Goal: Contribute content

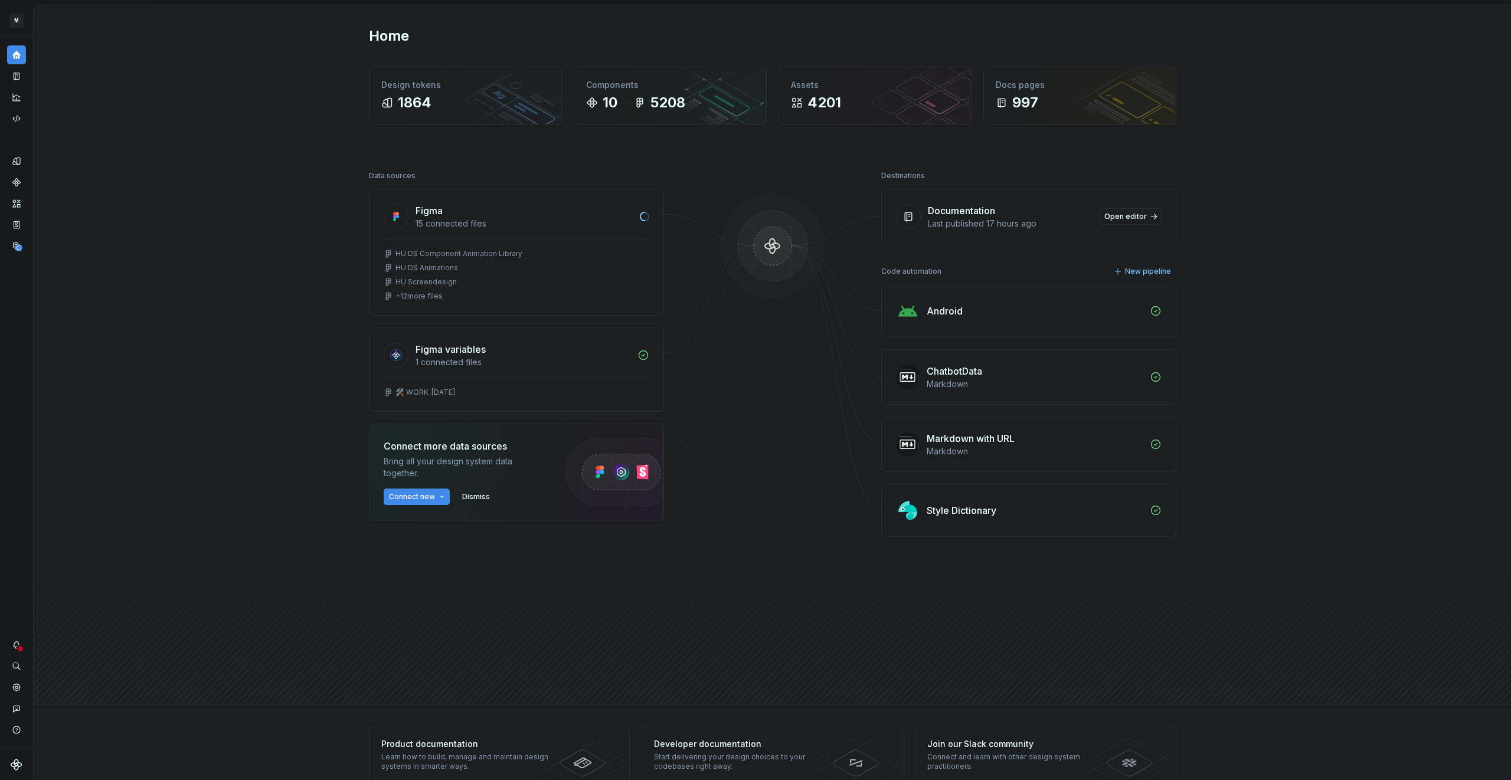
scroll to position [5, 0]
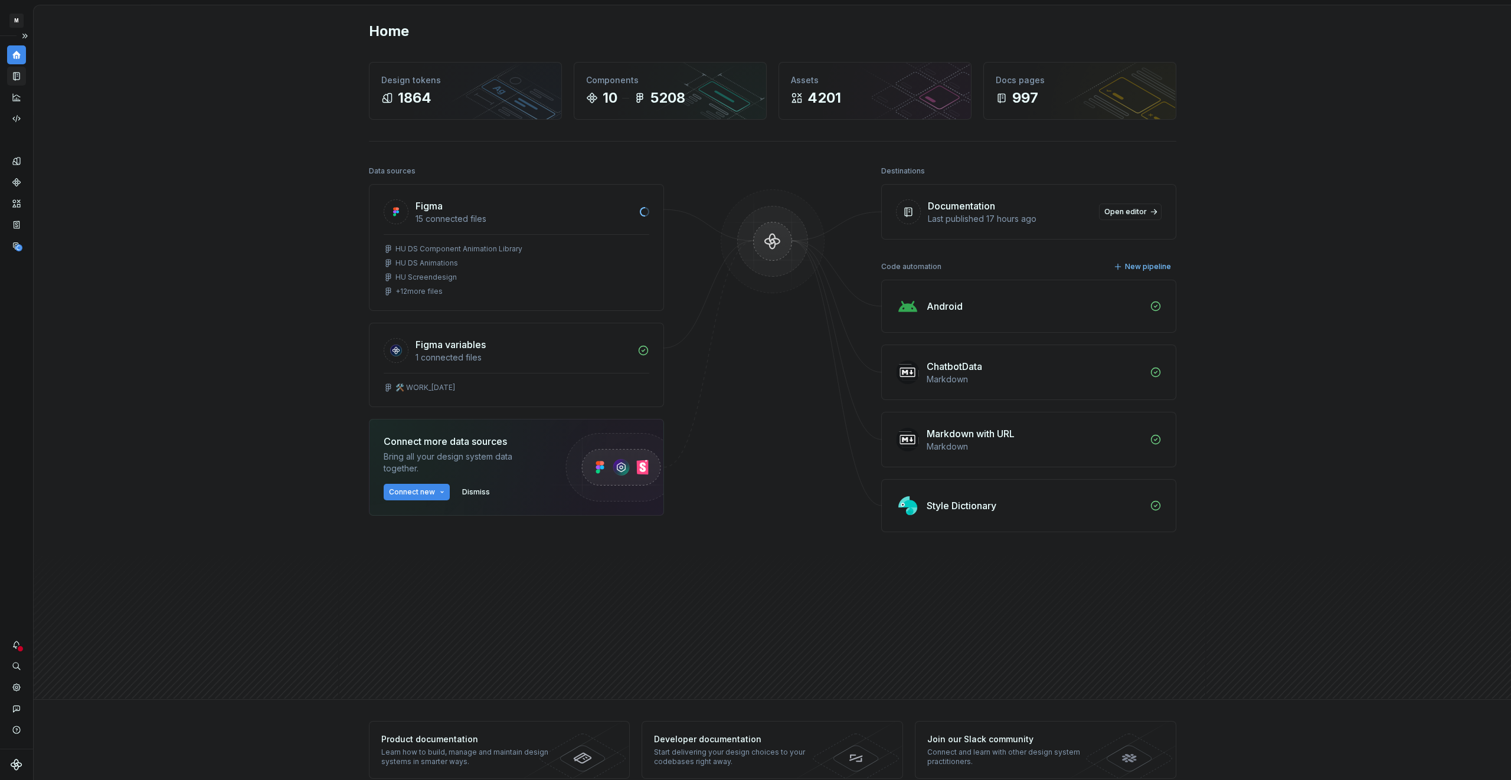
click at [16, 74] on icon "Documentation" at bounding box center [17, 76] width 5 height 6
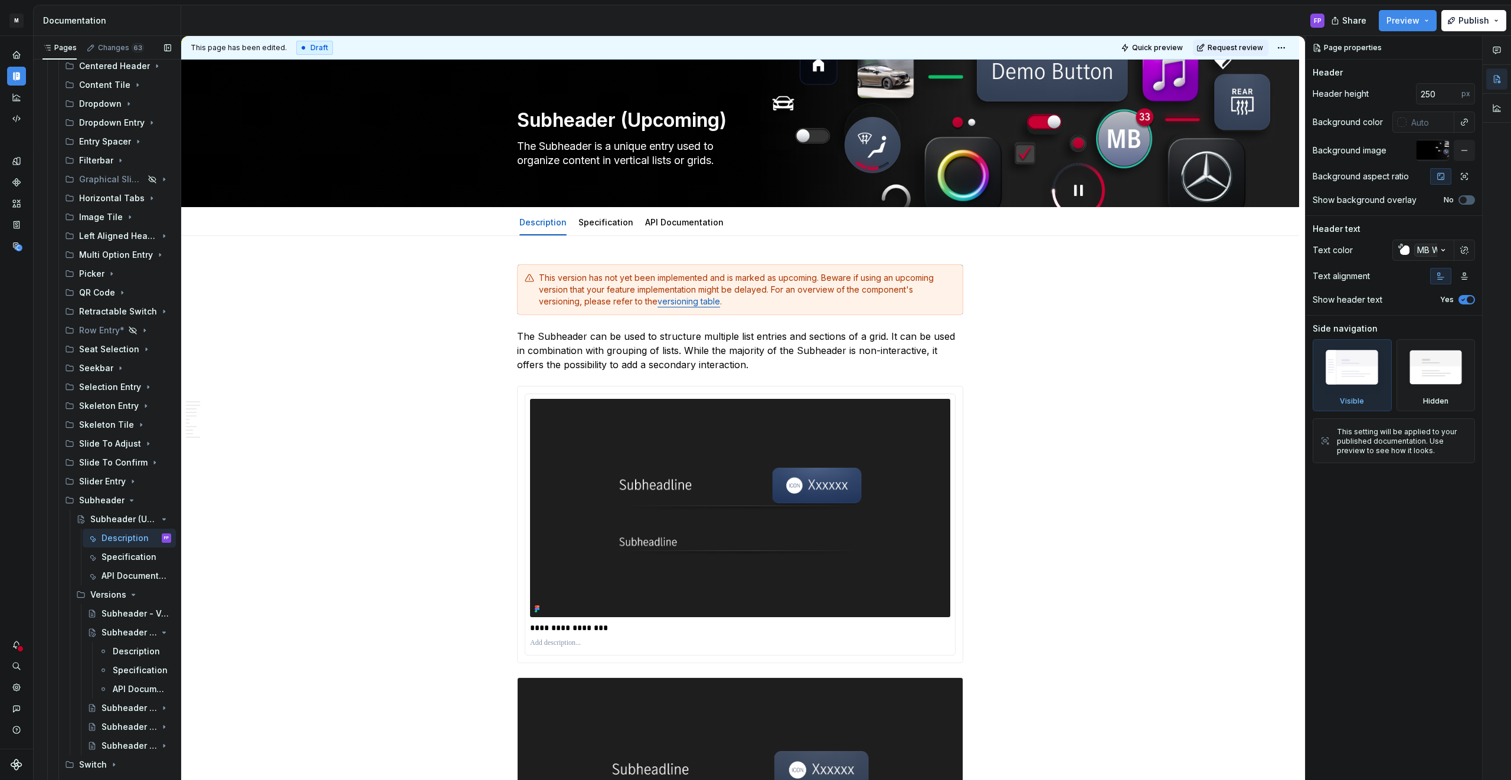
scroll to position [542, 0]
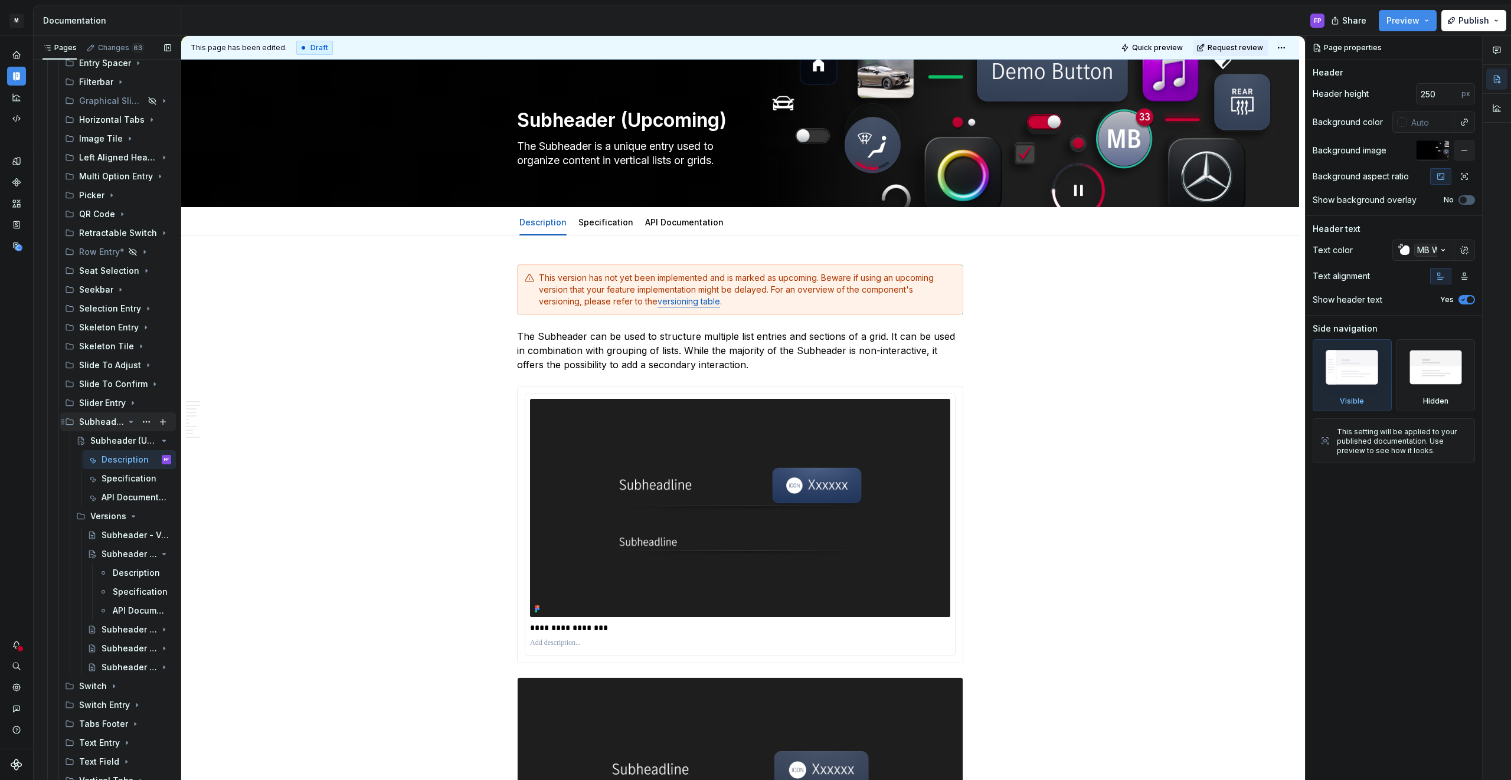
click at [127, 423] on icon "Page tree" at bounding box center [130, 421] width 9 height 9
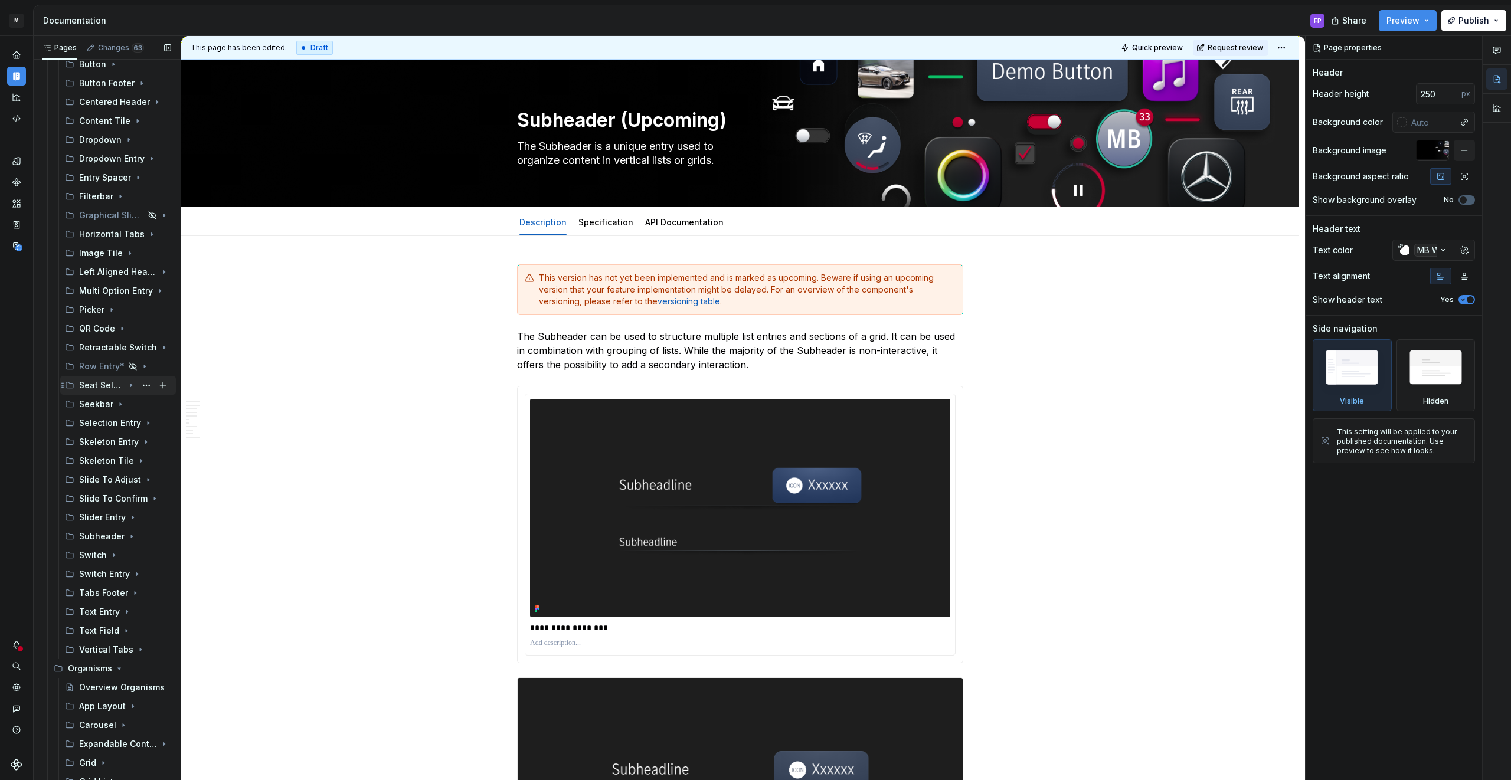
scroll to position [423, 0]
click at [109, 430] on div "Selection Entry" at bounding box center [101, 428] width 45 height 12
click at [110, 468] on div "Versions" at bounding box center [107, 466] width 34 height 12
click at [113, 441] on div "Selection Entry (Upcoming)" at bounding box center [107, 447] width 34 height 12
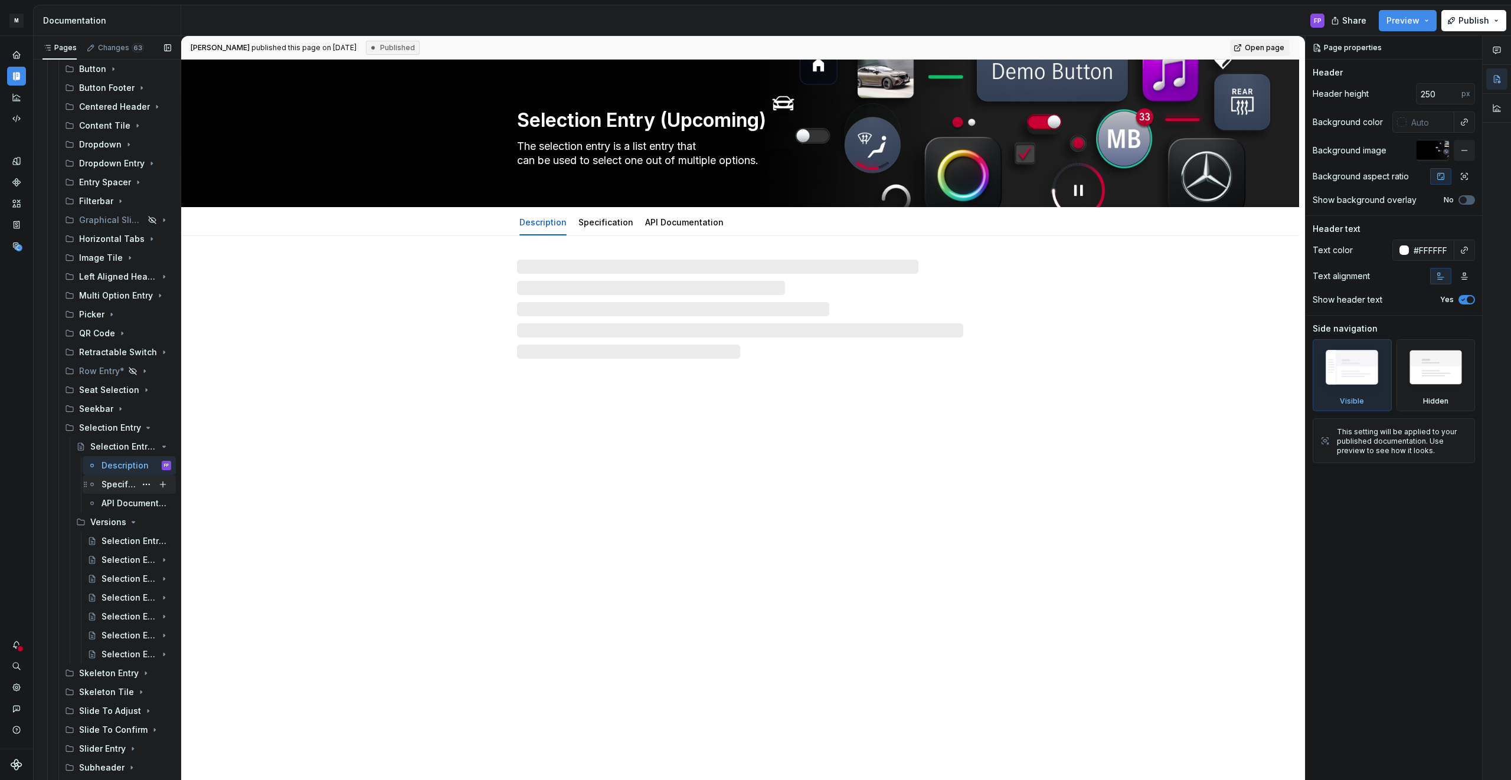
click at [114, 486] on div "Specification" at bounding box center [119, 485] width 34 height 12
click at [616, 222] on link "Specification" at bounding box center [605, 222] width 55 height 10
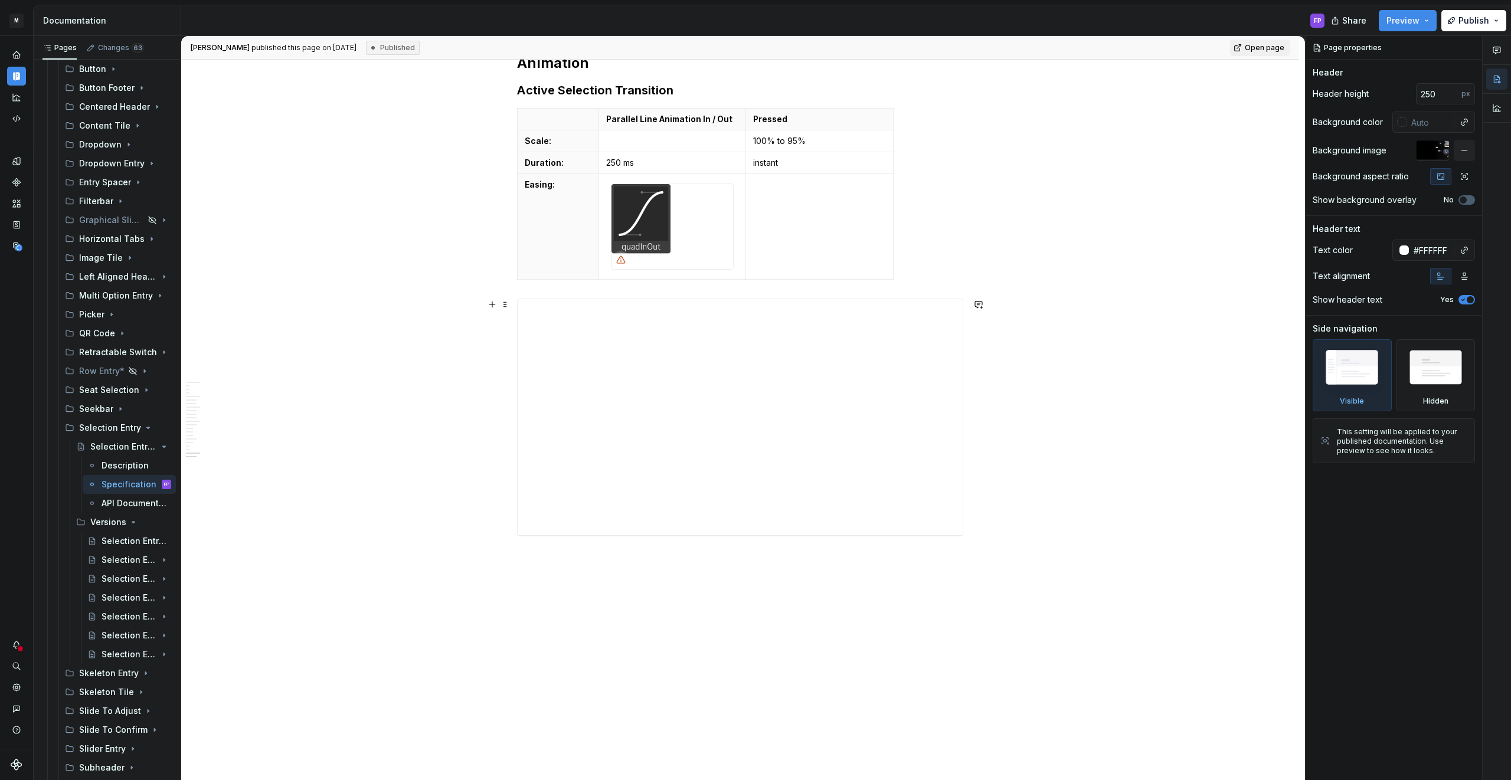
scroll to position [3666, 0]
click at [672, 360] on div "**********" at bounding box center [740, 414] width 445 height 236
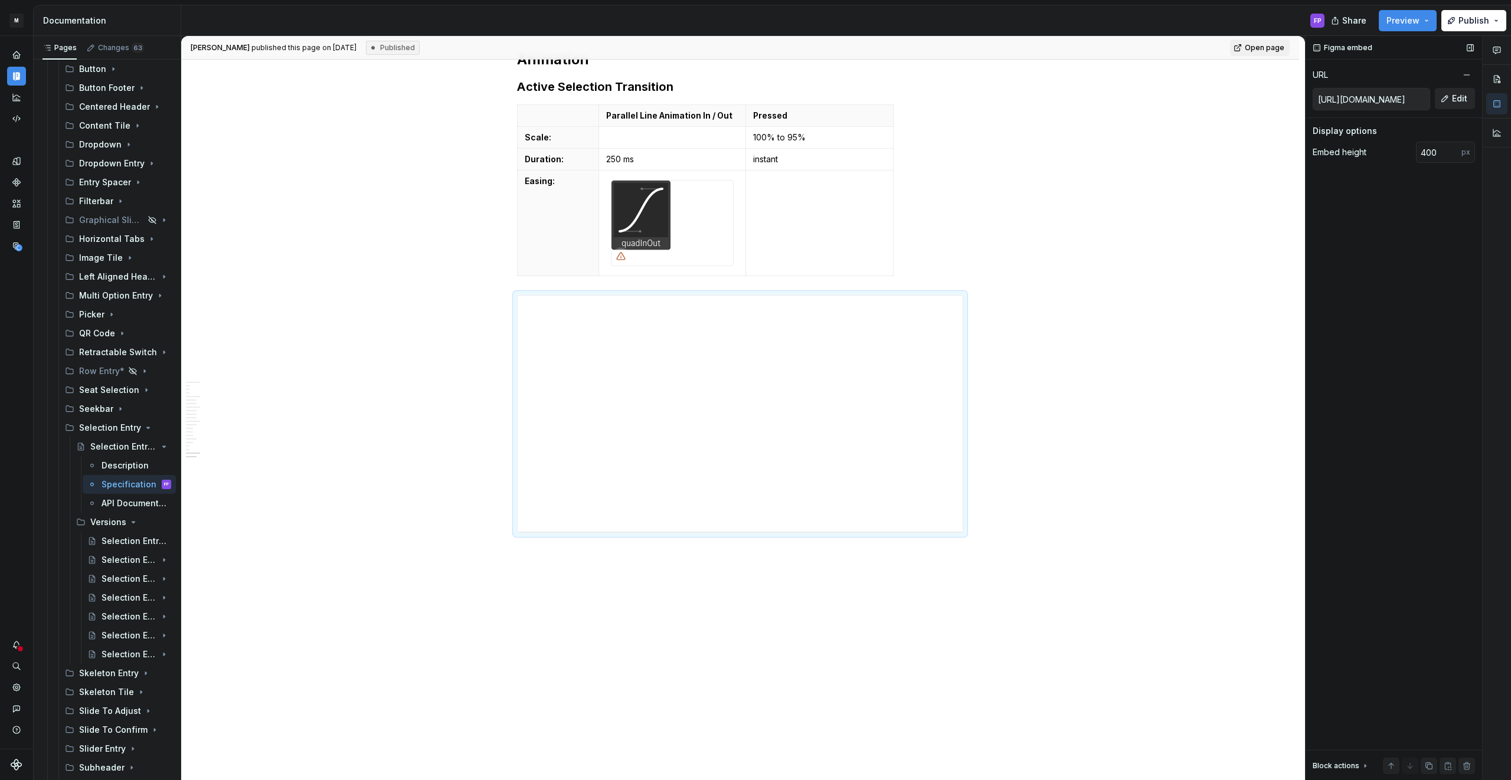
click at [1465, 98] on span "Edit" at bounding box center [1459, 99] width 15 height 12
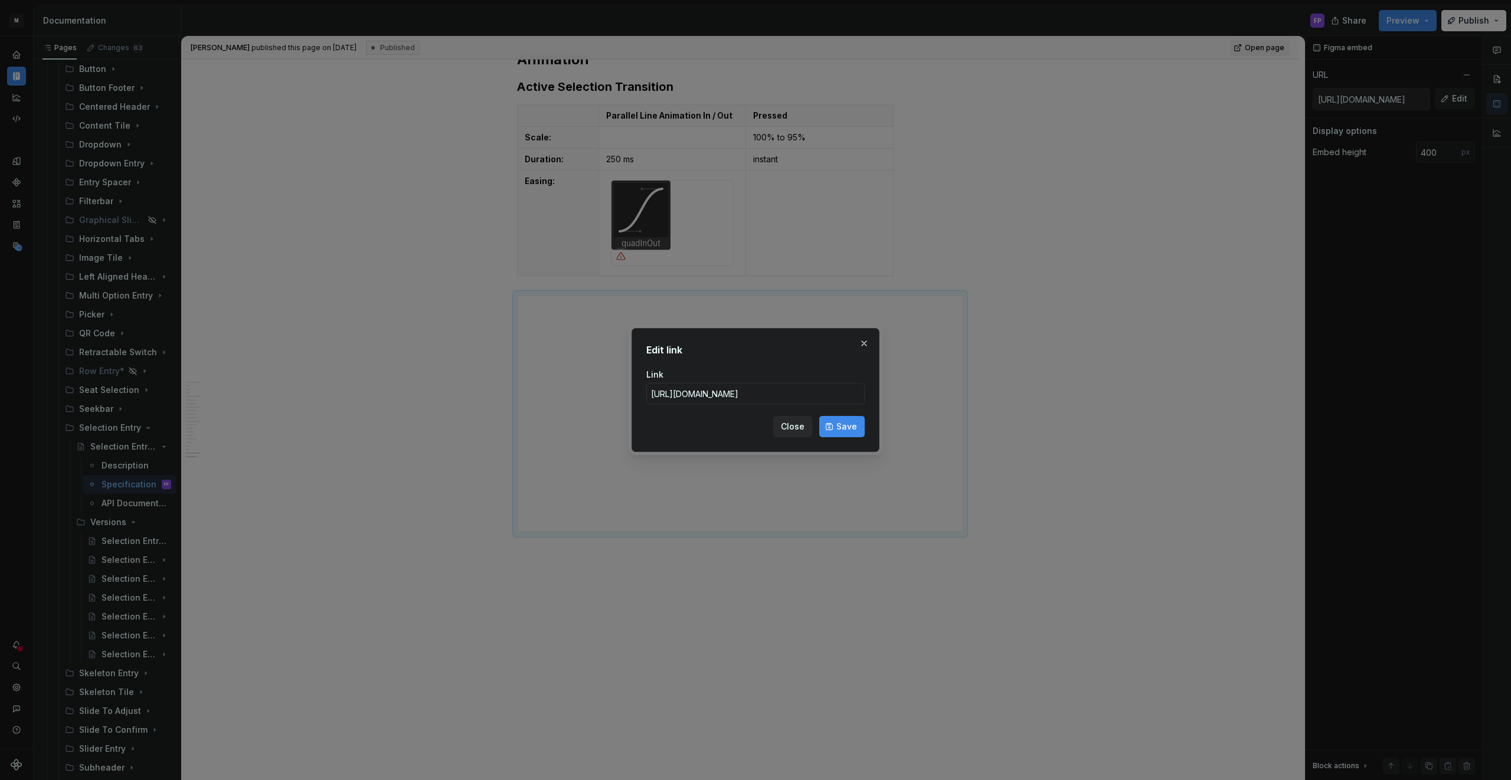
scroll to position [0, 0]
click at [867, 343] on button "button" at bounding box center [864, 343] width 17 height 17
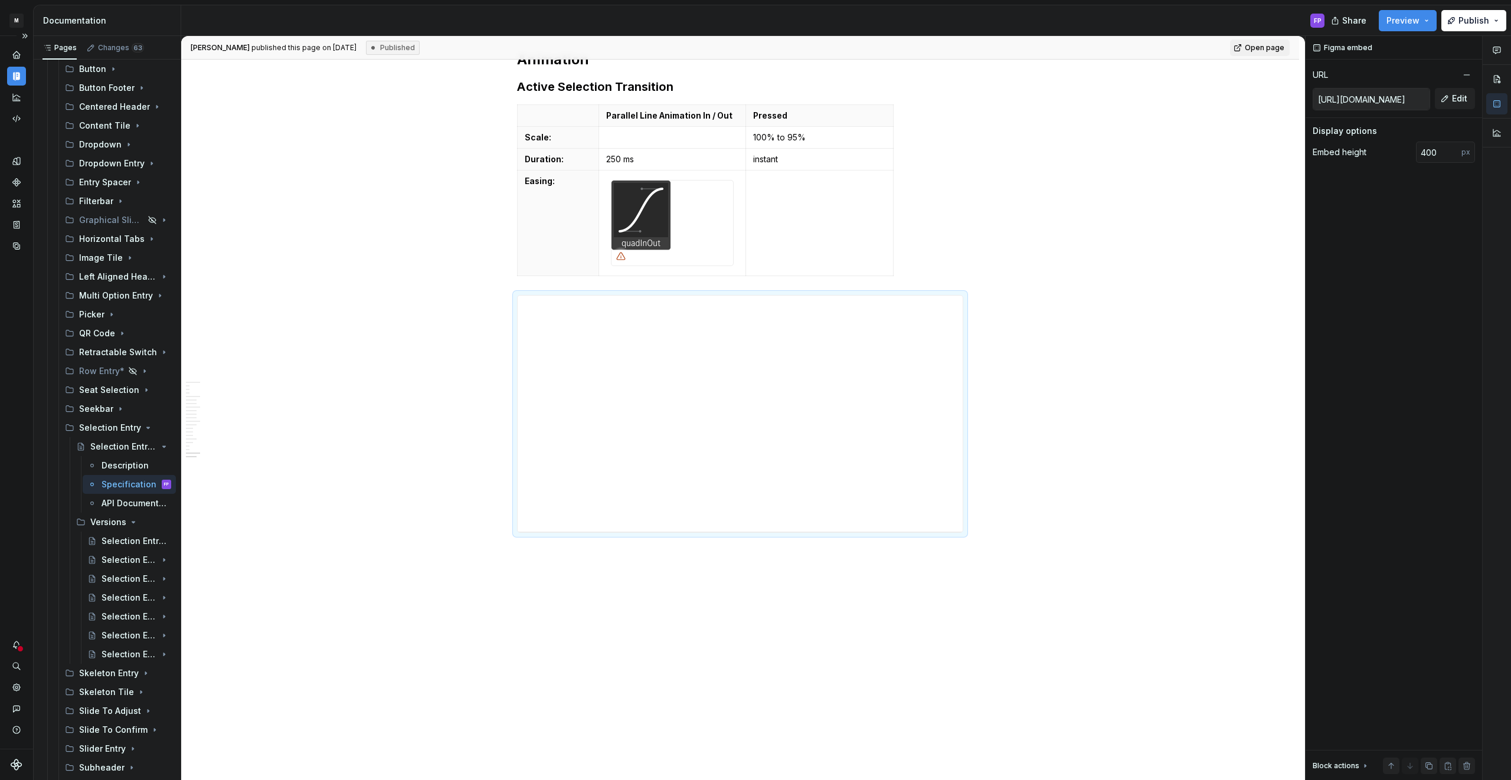
type textarea "*"
